Goal: Task Accomplishment & Management: Use online tool/utility

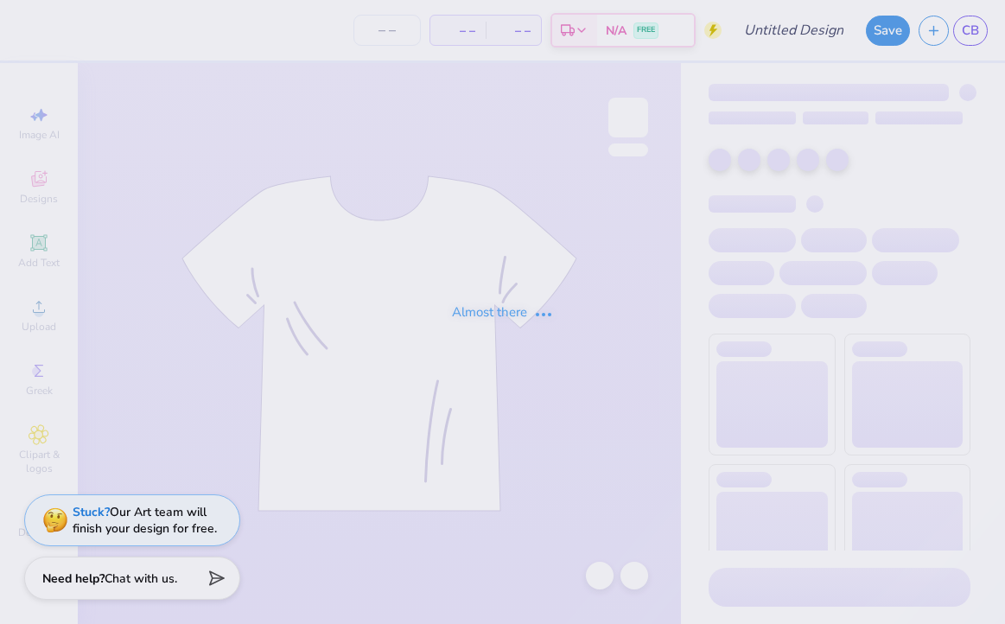
type input "recruitment"
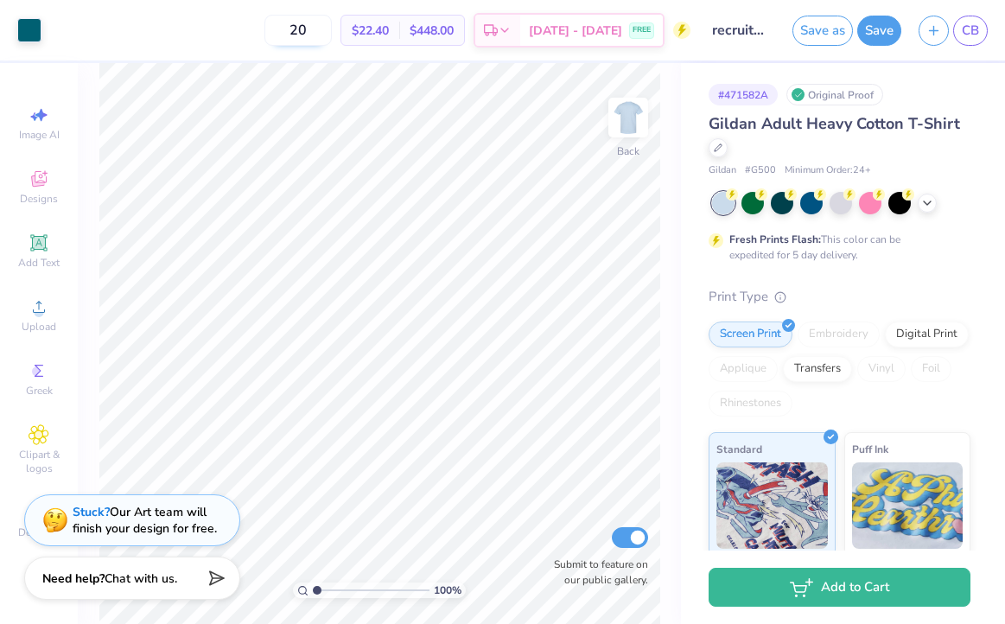
click at [332, 29] on input "20" at bounding box center [297, 30] width 67 height 31
type input "2"
type input "27"
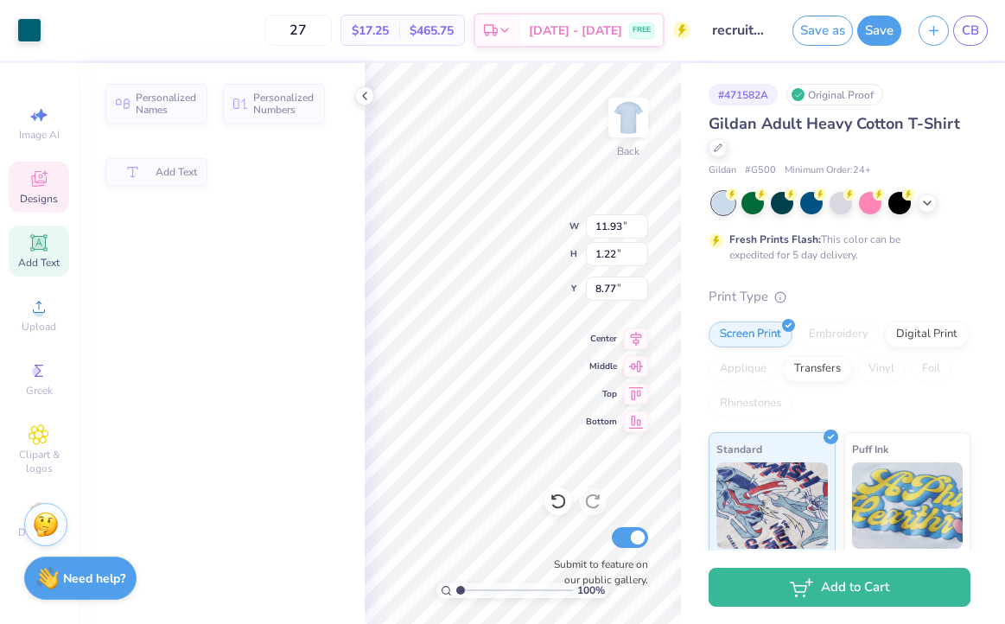
type input "11.93"
type input "1.22"
type input "8.77"
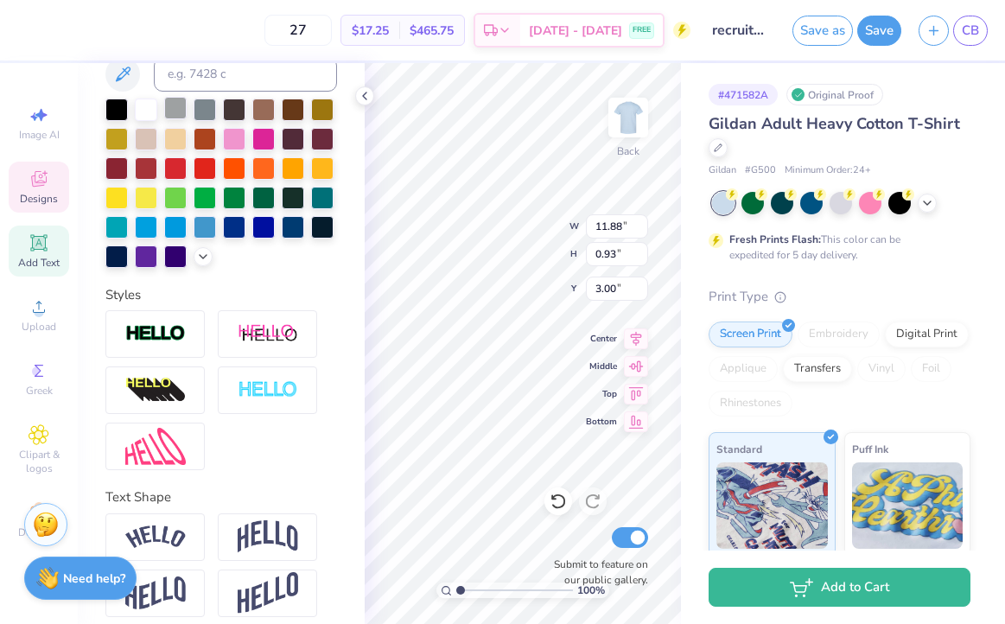
scroll to position [380, 0]
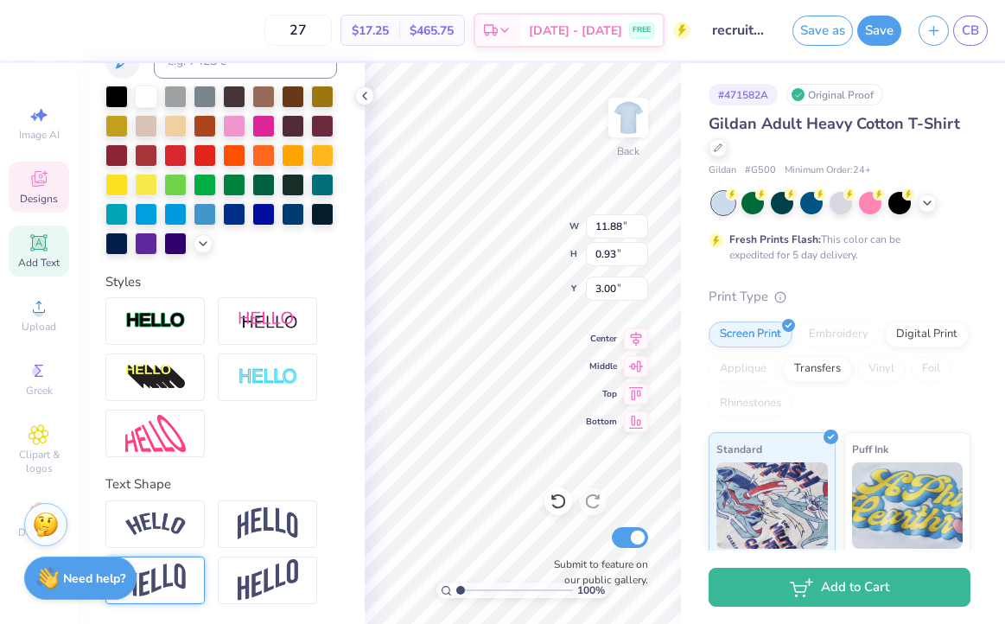
type textarea "[PERSON_NAME]' it's Better,"
click at [194, 577] on div at bounding box center [154, 580] width 99 height 48
type input "5.55"
type input "1.14"
type input "3.53"
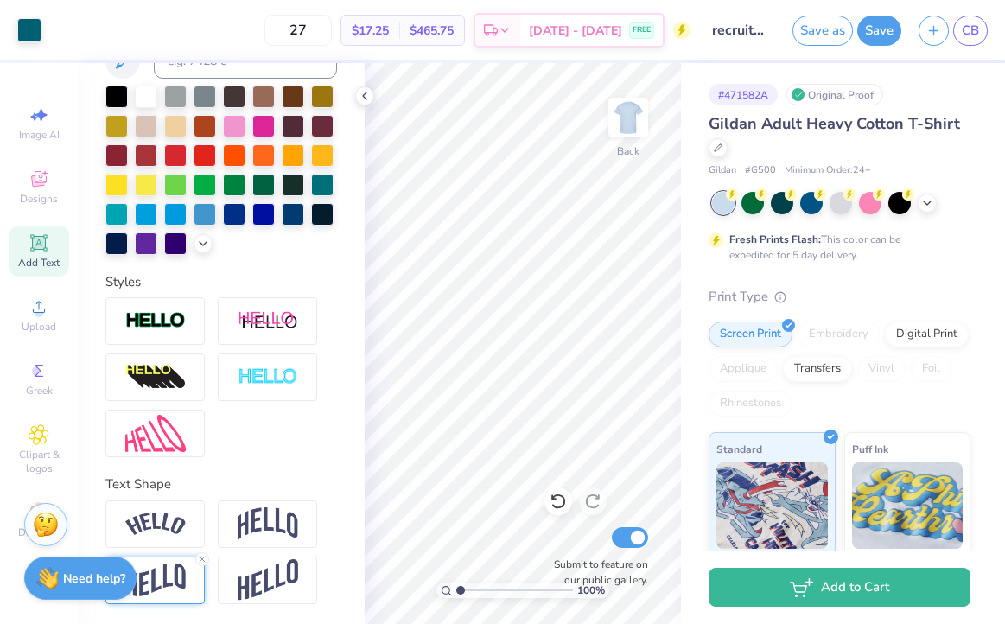
click at [43, 251] on icon at bounding box center [39, 242] width 21 height 21
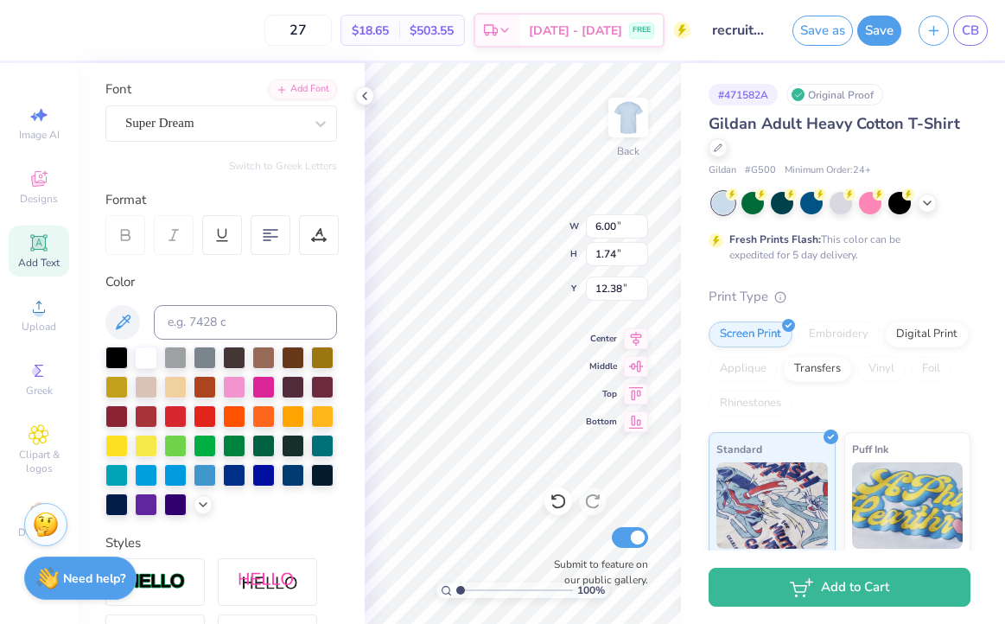
scroll to position [0, 0]
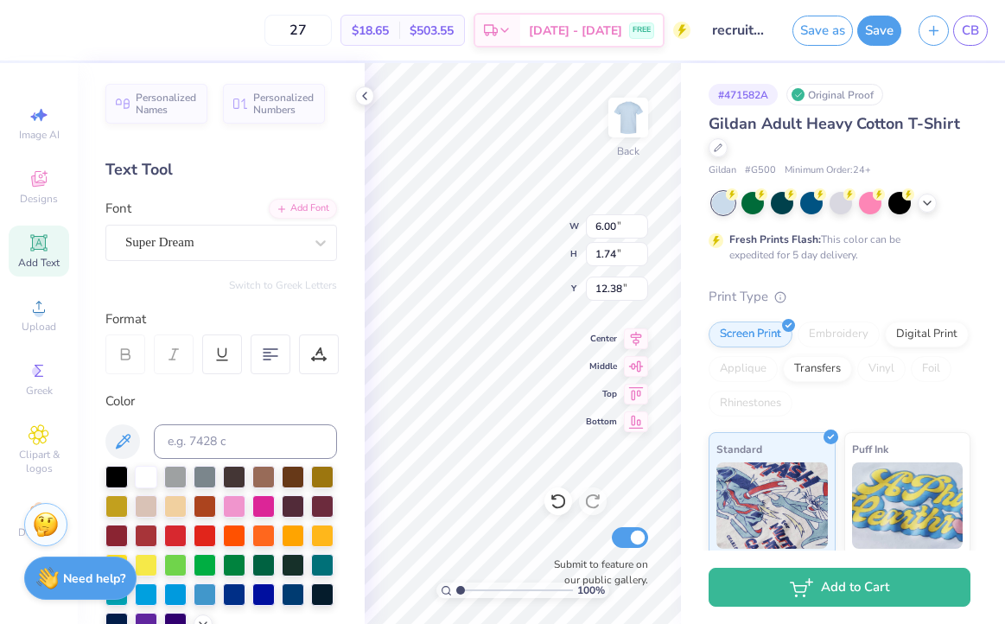
type textarea "T"
paste textarea "Wearing our Letters"
type textarea "Wearing our Letters"
click at [230, 238] on div "Super Dream" at bounding box center [214, 242] width 181 height 27
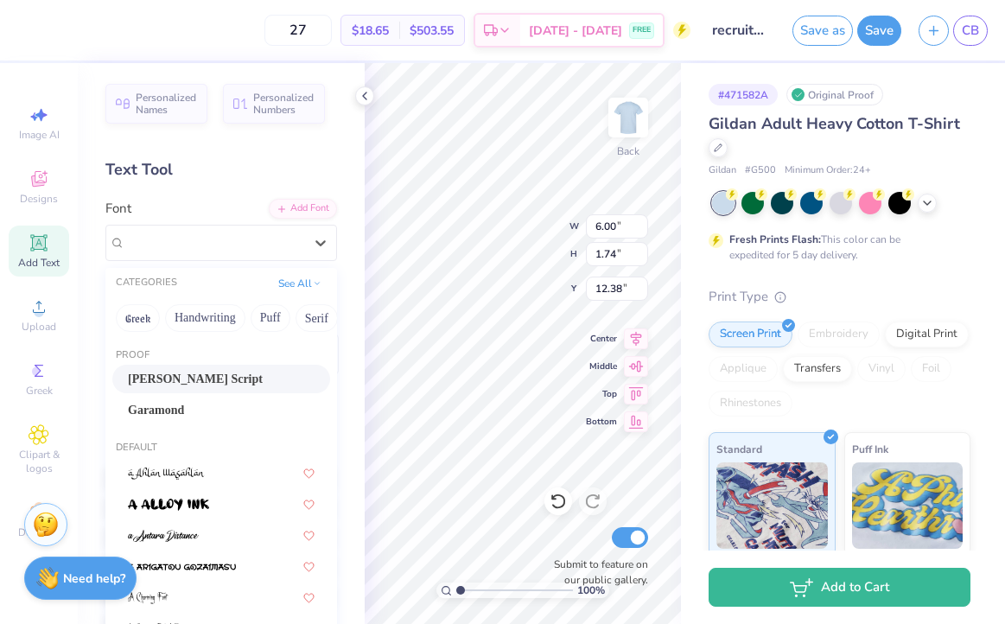
click at [180, 378] on div "[PERSON_NAME] Script" at bounding box center [221, 379] width 187 height 18
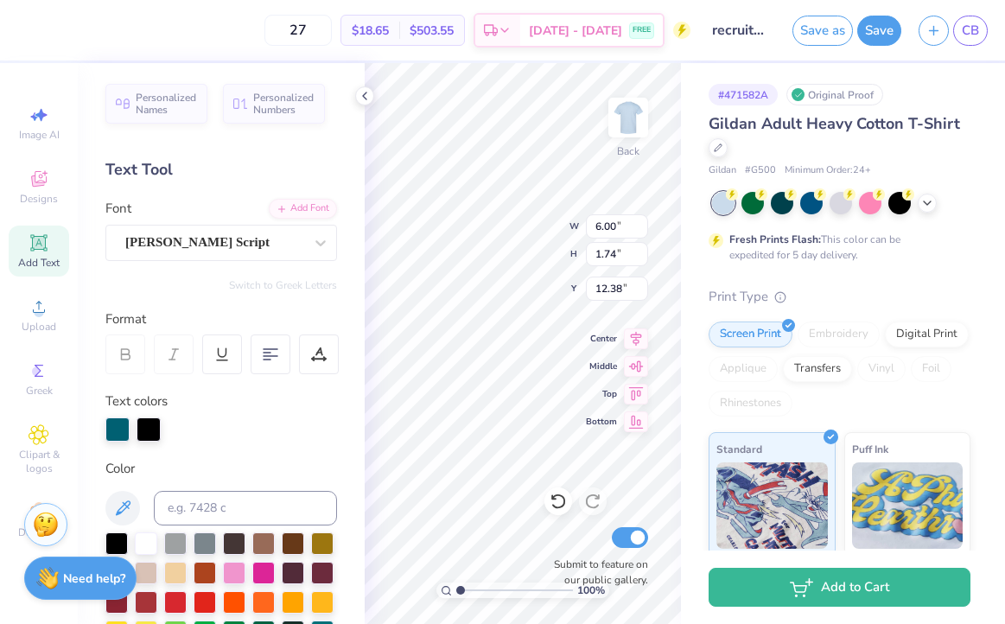
scroll to position [0, 3]
type input "6.08"
type input "0.92"
type input "5.25"
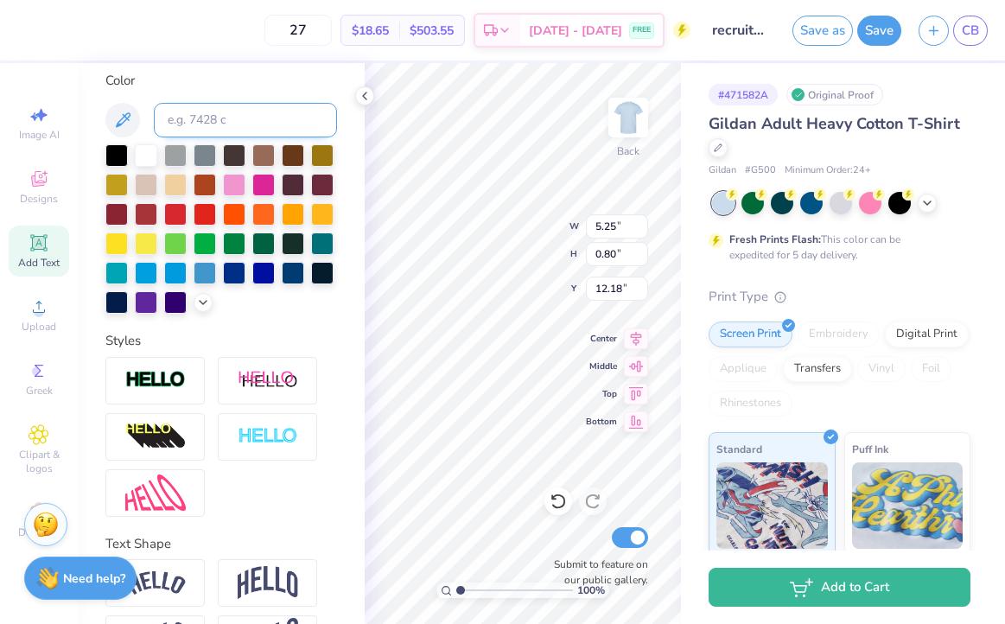
scroll to position [448, 0]
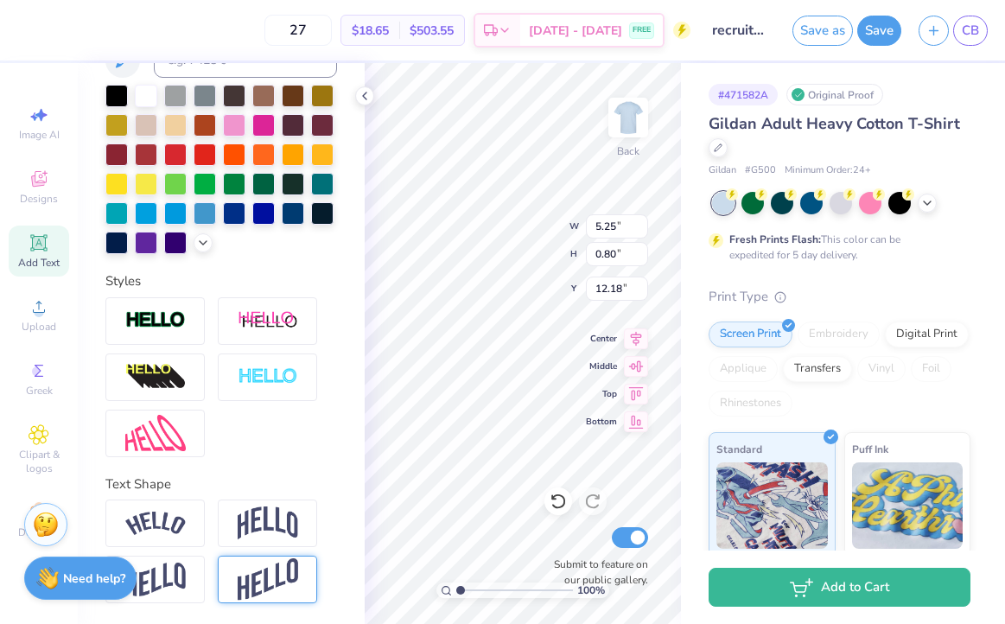
click at [264, 582] on img at bounding box center [268, 579] width 60 height 42
type input "1.42"
type input "11.87"
click at [158, 586] on img at bounding box center [155, 580] width 60 height 34
click at [169, 579] on img at bounding box center [155, 580] width 60 height 34
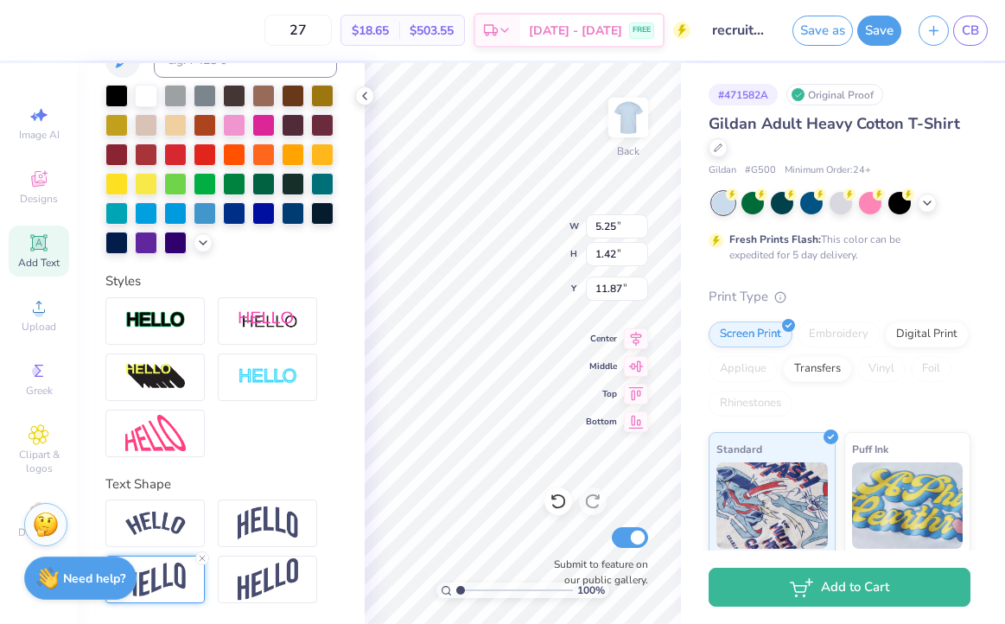
type input "6.28"
type input "1.34"
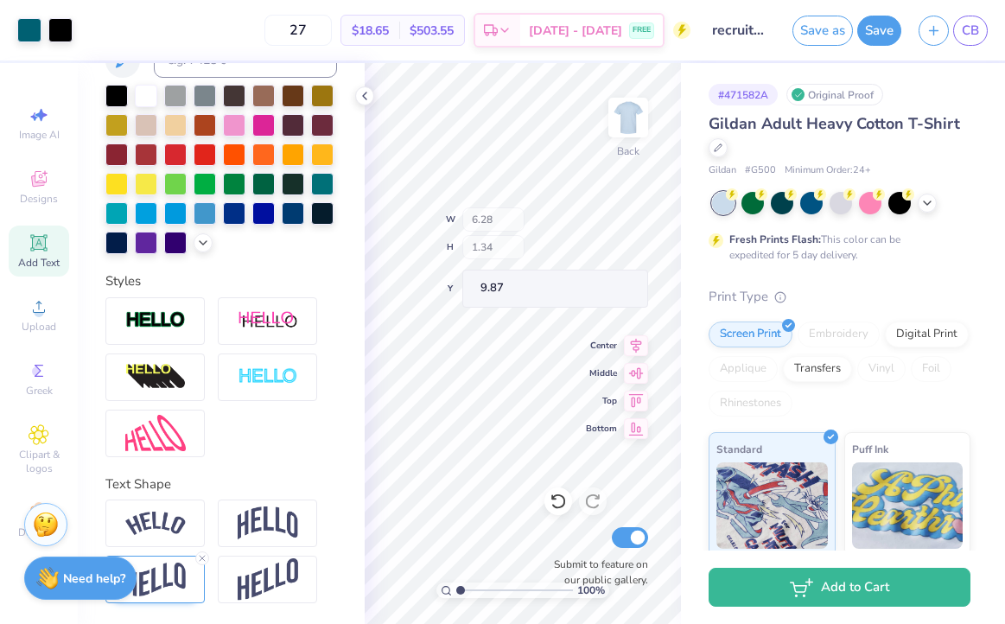
type input "9.52"
click at [366, 95] on icon at bounding box center [365, 96] width 14 height 14
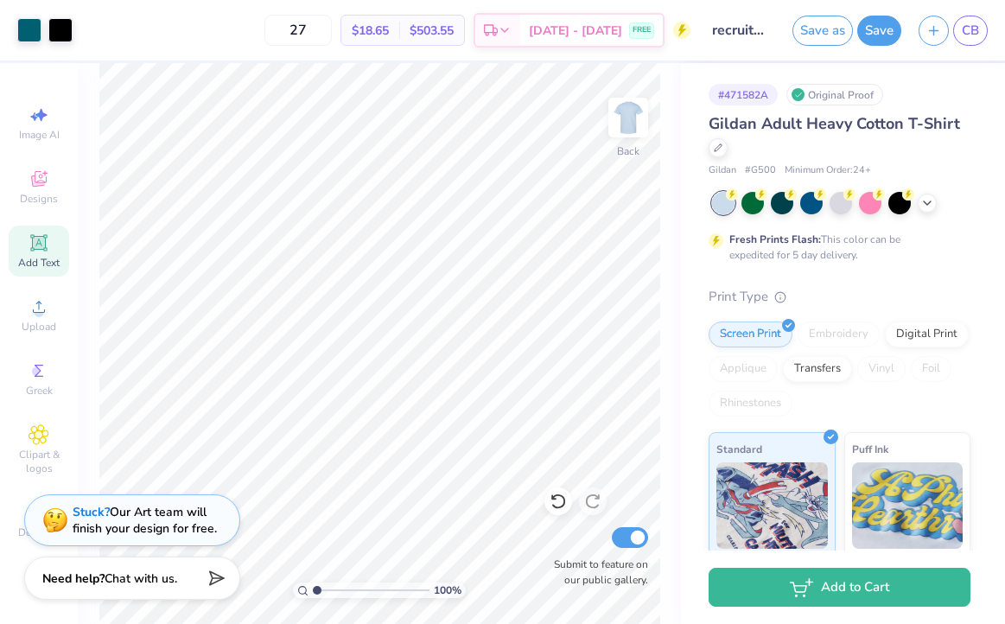
click at [33, 266] on span "Add Text" at bounding box center [38, 263] width 41 height 14
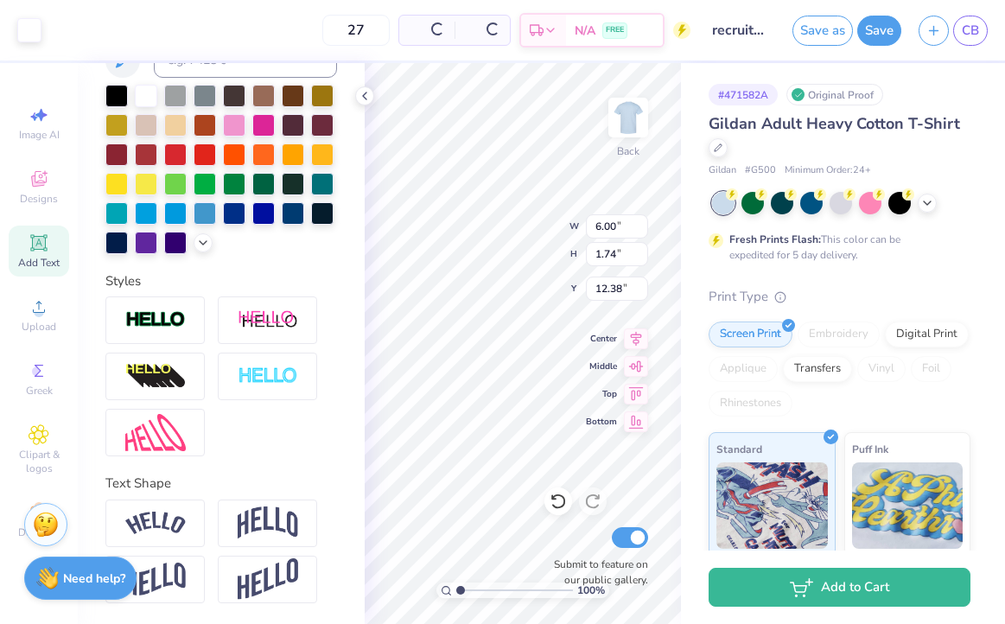
scroll to position [380, 0]
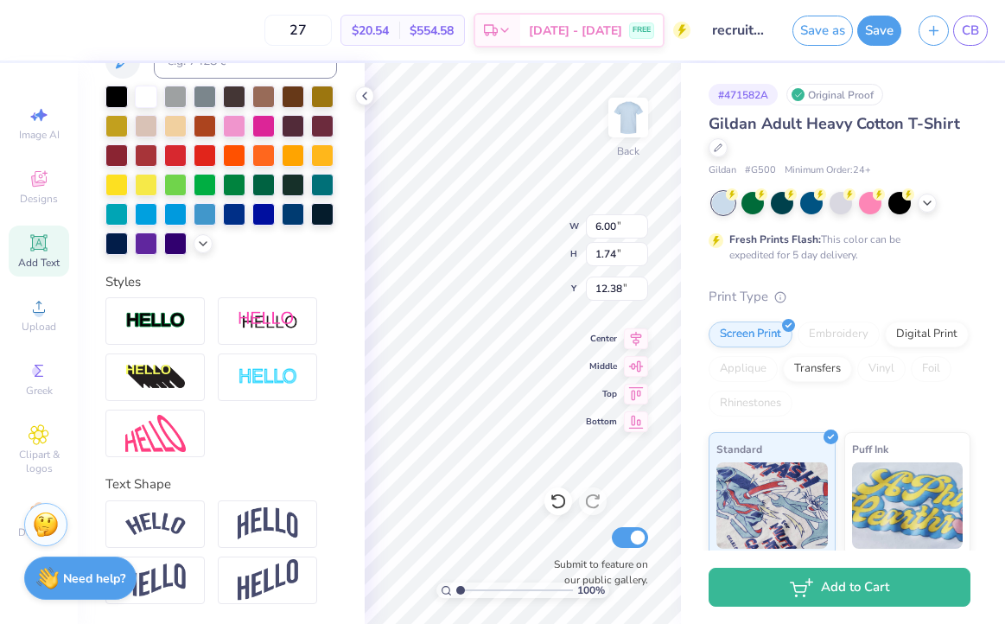
type textarea "p"
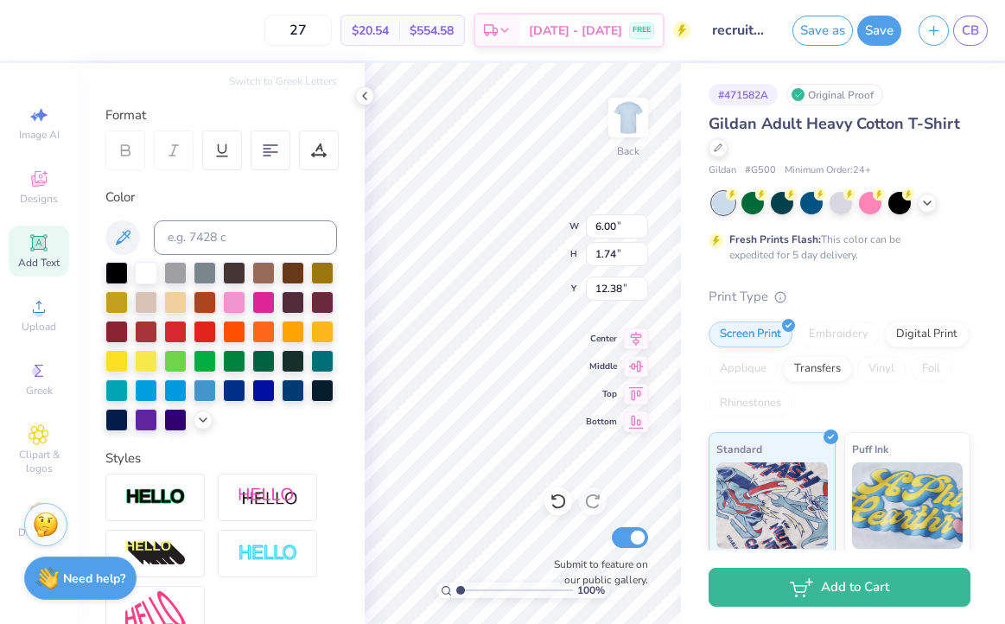
scroll to position [192, 0]
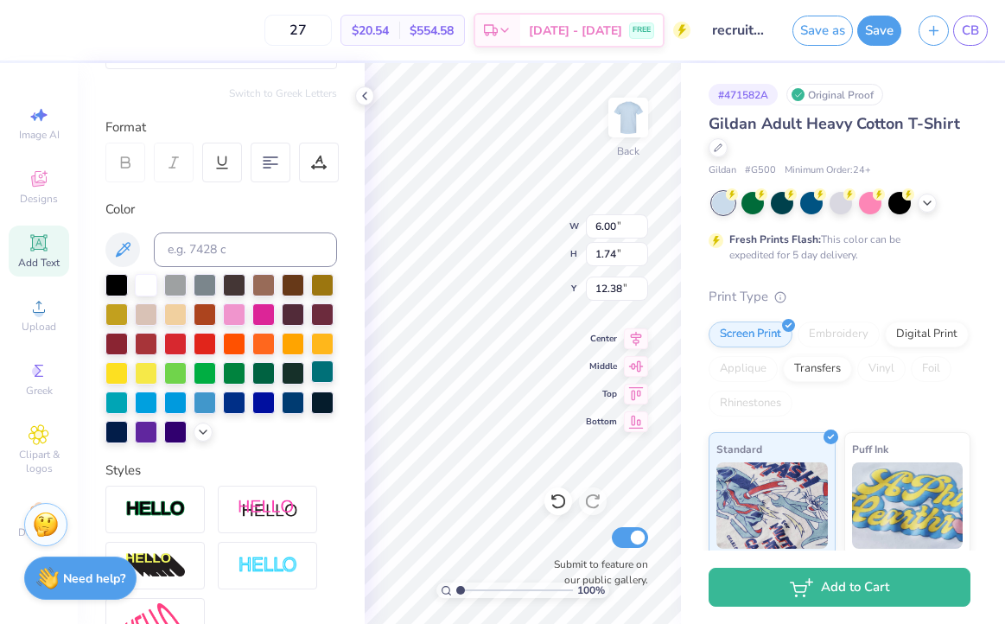
type textarea "Phi Sig"
click at [321, 369] on div at bounding box center [322, 371] width 22 height 22
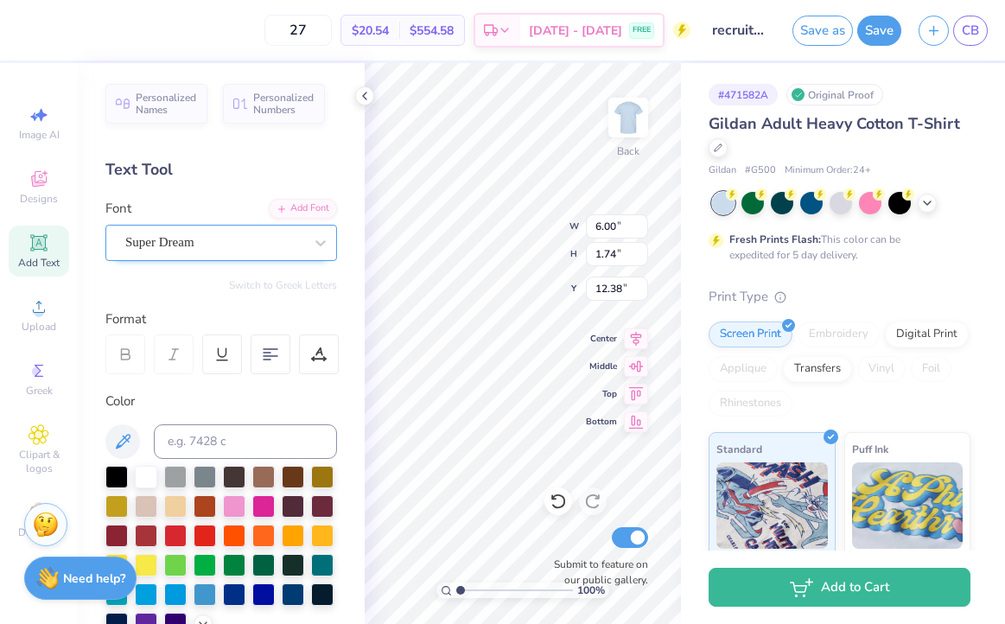
click at [182, 251] on div "Super Dream" at bounding box center [214, 242] width 181 height 27
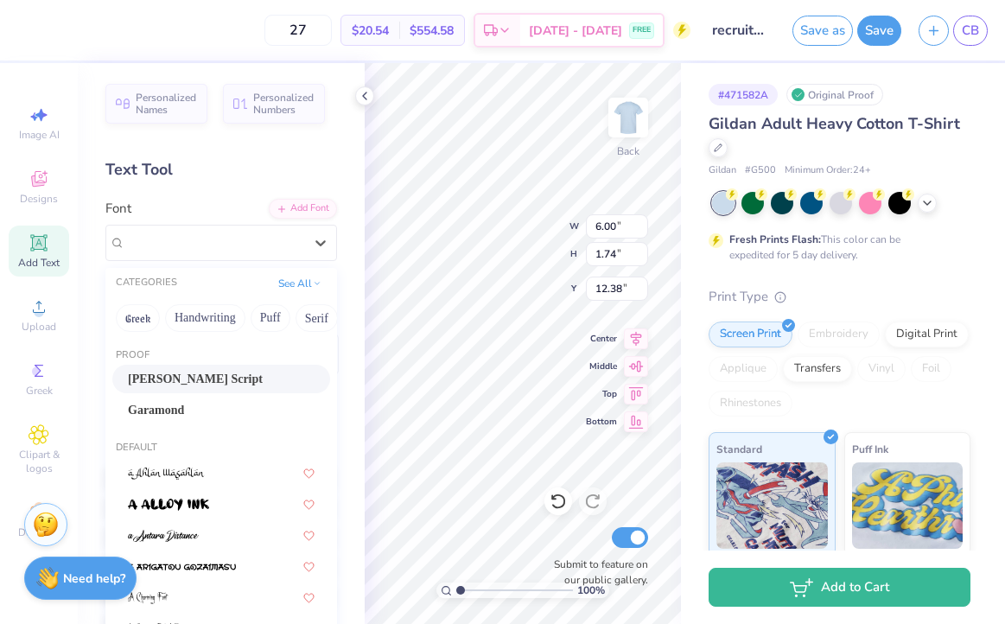
click at [170, 377] on span "[PERSON_NAME] Script" at bounding box center [195, 379] width 135 height 18
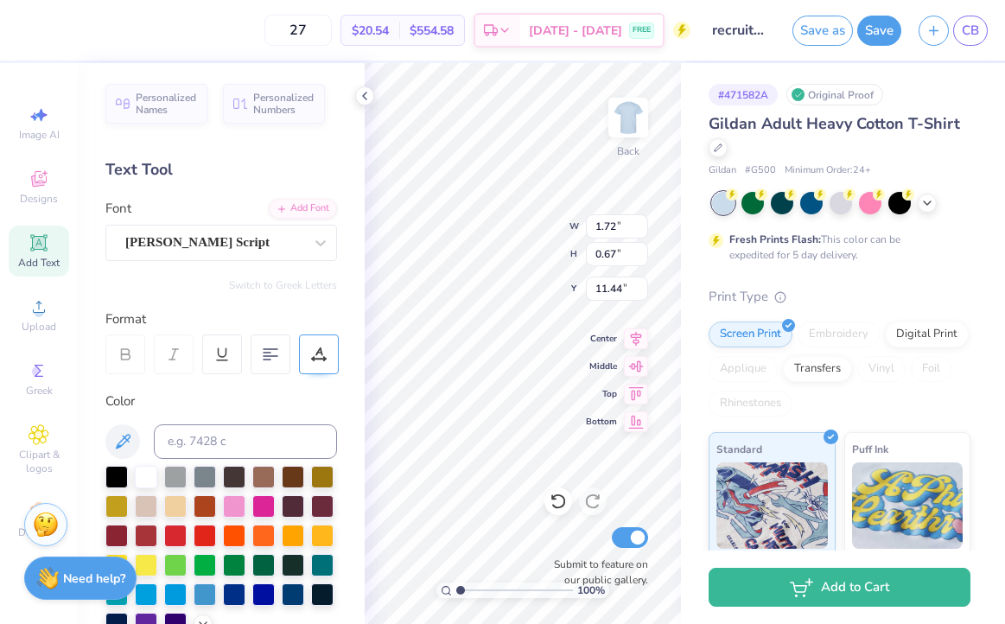
type input "1.72"
type input "0.67"
type input "13.25"
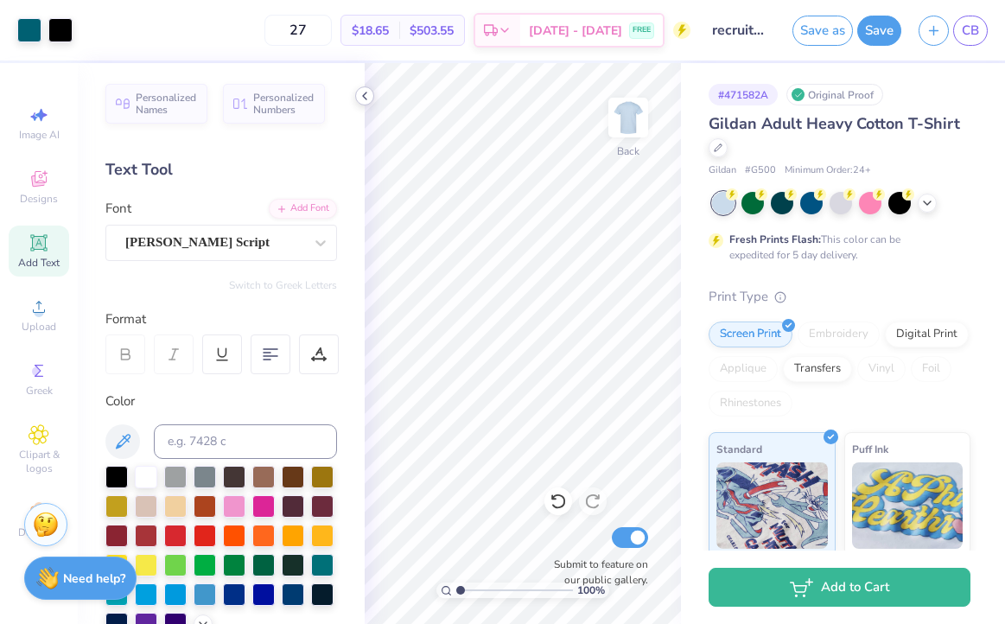
click at [366, 99] on icon at bounding box center [365, 96] width 14 height 14
